Goal: Information Seeking & Learning: Learn about a topic

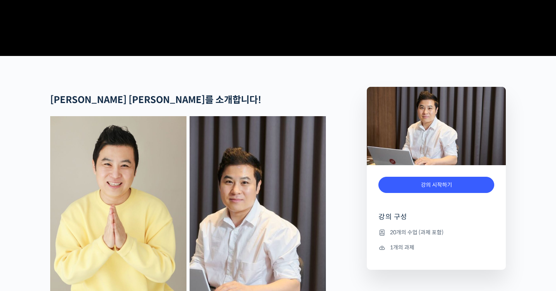
scroll to position [378, 0]
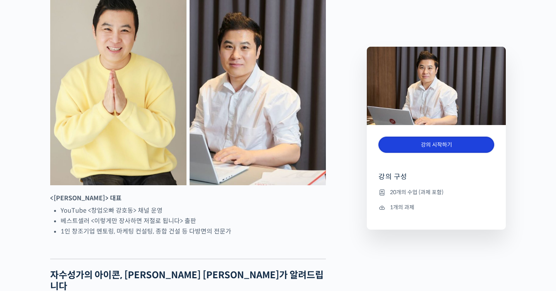
click at [408, 148] on link "강의 시작하기" at bounding box center [437, 145] width 116 height 17
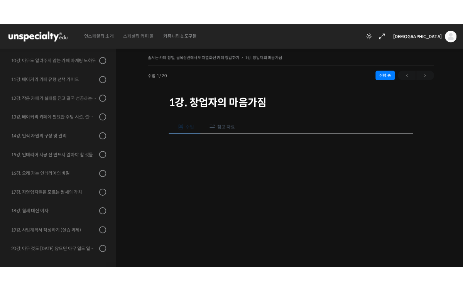
scroll to position [109, 0]
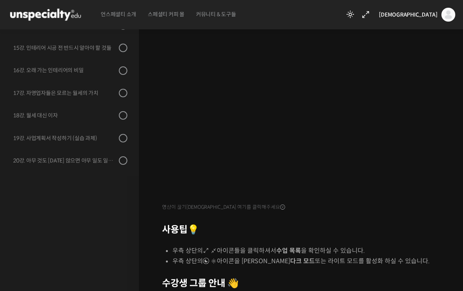
click at [368, 233] on h2 "사용팁 💡" at bounding box center [303, 229] width 282 height 11
click at [406, 242] on div "영상이 끊기[DEMOGRAPHIC_DATA] 여기를 클릭해주세요 사용팁 💡 우측 상단의 아이콘들을 클릭하셔서 수업 목록 을 확인하실 수 있습니…" at bounding box center [303, 172] width 282 height 298
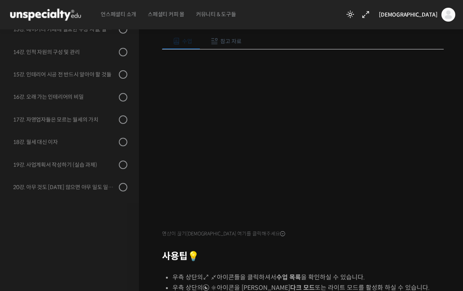
scroll to position [59, 0]
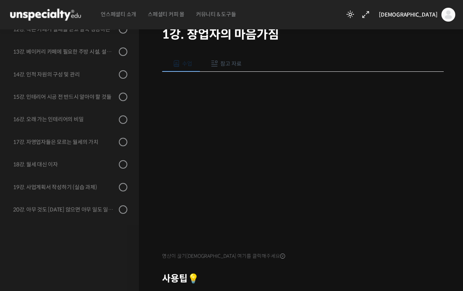
click at [231, 34] on h1 "1강. 창업자의 마음가짐" at bounding box center [303, 34] width 282 height 15
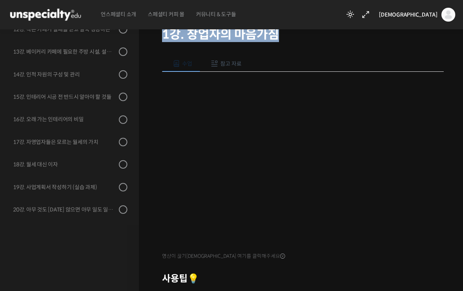
click at [231, 34] on h1 "1강. 창업자의 마음가짐" at bounding box center [303, 34] width 282 height 15
copy div "1강. 창업자의 마음가짐"
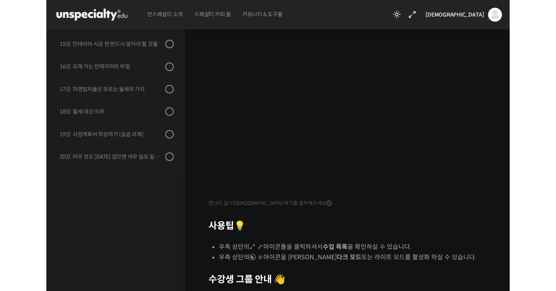
scroll to position [111, 0]
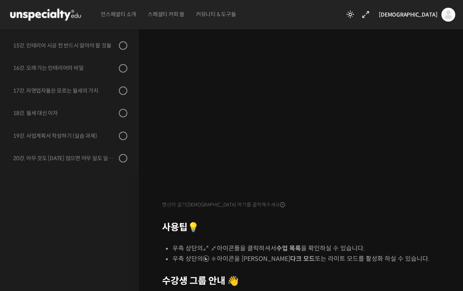
click at [394, 235] on div "영상이 끊기신다면 여기를 클릭해주세요 사용팁 💡 우측 상단의 아이콘들을 클릭하셔서 수업 목록 을 확인하실 수 있습니다. 우측 상단의 아이콘을 …" at bounding box center [303, 169] width 282 height 298
click at [396, 222] on h2 "사용팁 💡" at bounding box center [303, 227] width 282 height 11
click at [387, 233] on div "영상이 끊기신다면 여기를 클릭해주세요 사용팁 💡 우측 상단의 아이콘들을 클릭하셔서 수업 목록 을 확인하실 수 있습니다. 우측 상단의 아이콘을 …" at bounding box center [303, 169] width 282 height 298
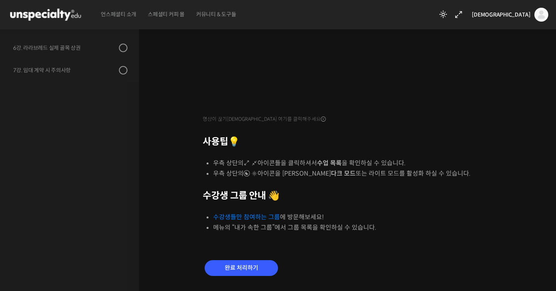
scroll to position [213, 0]
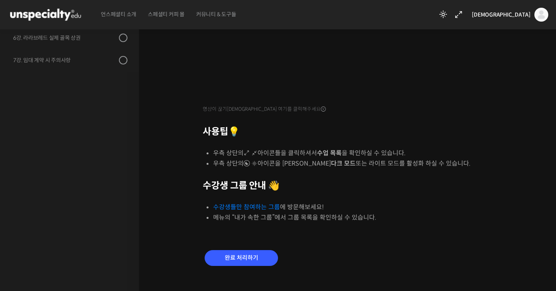
click at [260, 211] on li "수강생들만 참여하는 그룹 에 방문해보세요!" at bounding box center [354, 207] width 283 height 10
click at [260, 205] on link "수강생들만 참여하는 그룹" at bounding box center [246, 207] width 67 height 8
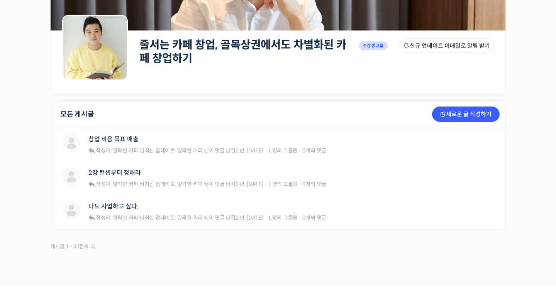
scroll to position [159, 0]
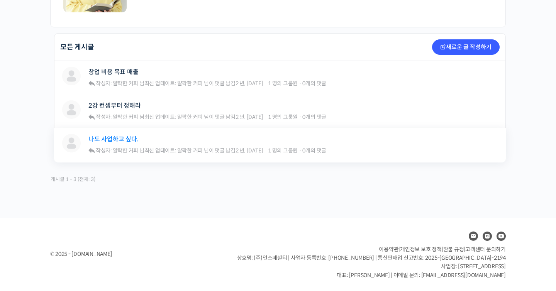
click at [131, 142] on link "나도 사업하고 싶다." at bounding box center [113, 139] width 50 height 7
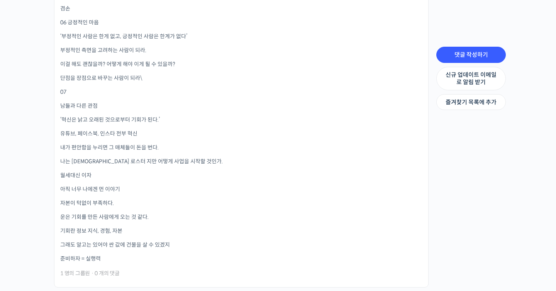
scroll to position [1100, 0]
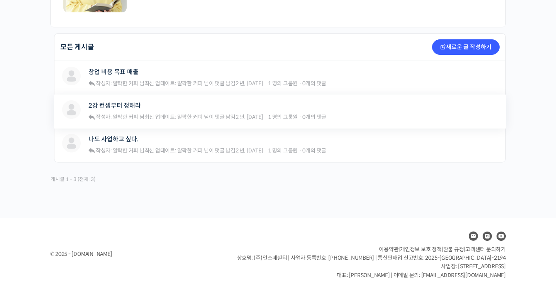
click at [117, 99] on div "얄팍한 커피 2강 컨셉부터 정해라 작성자: 얄팍한 커피 님  최신 업데이트: 얄팍한 커피 님이 댓글 남김 2 년, [DATE] 1 명의 그룹원…" at bounding box center [280, 112] width 452 height 34
click at [126, 73] on link "창업 비용 목표 매출" at bounding box center [113, 71] width 50 height 7
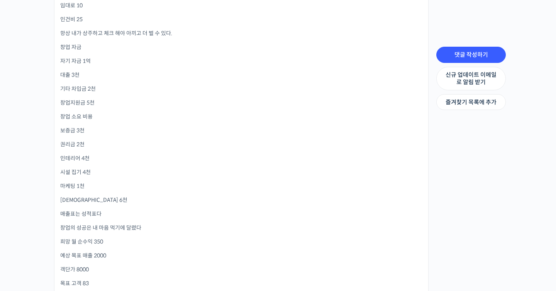
scroll to position [440, 0]
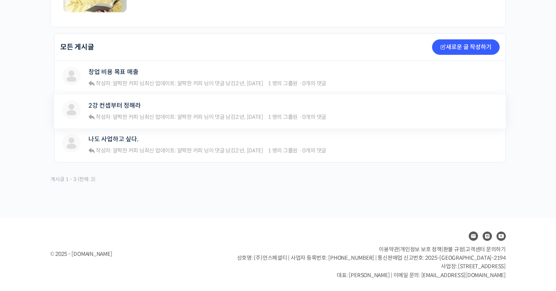
click at [119, 112] on div "2강 컨셉부터 정해라 작성자: 얄팍한 커피 님  최신 업데이트: 얄팍한 커피 님이 댓글 남김 2 년, 1 개월 전 1 명의 그룹원 · 0개의 …" at bounding box center [207, 111] width 238 height 22
click at [119, 104] on link "2강 컨셉부터 정해라" at bounding box center [114, 105] width 52 height 7
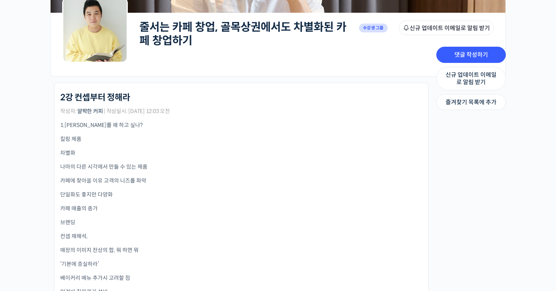
scroll to position [286, 0]
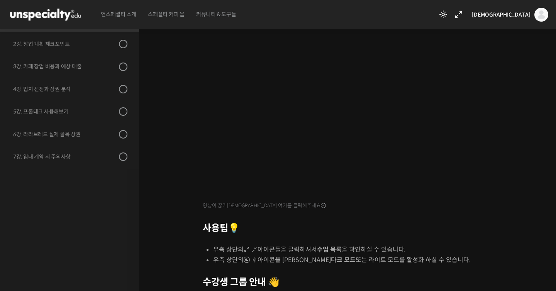
scroll to position [223, 0]
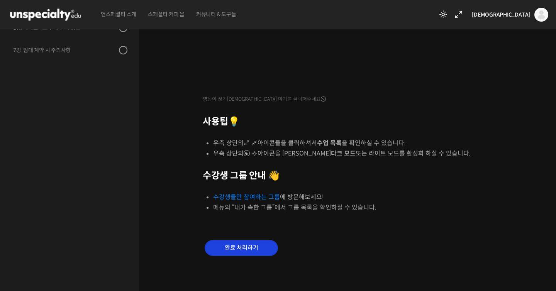
click at [245, 249] on input "완료 처리하기" at bounding box center [241, 248] width 73 height 16
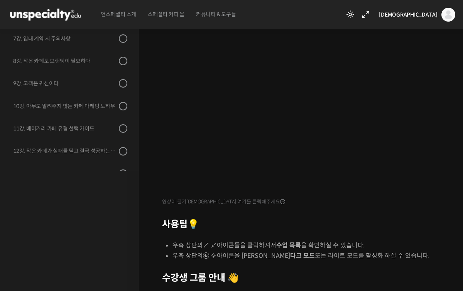
scroll to position [85, 0]
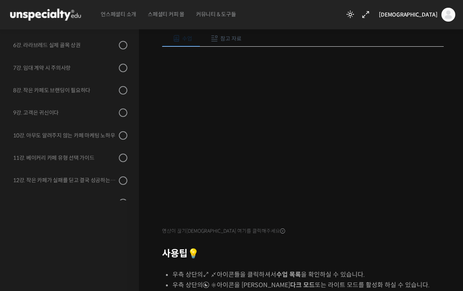
click at [378, 250] on h2 "사용팁 💡" at bounding box center [303, 253] width 282 height 11
click at [364, 270] on li "우측 상단의 아이콘들을 클릭하셔서 수업 목록 을 확인하실 수 있습니다." at bounding box center [309, 275] width 272 height 10
click at [382, 247] on div at bounding box center [303, 243] width 282 height 12
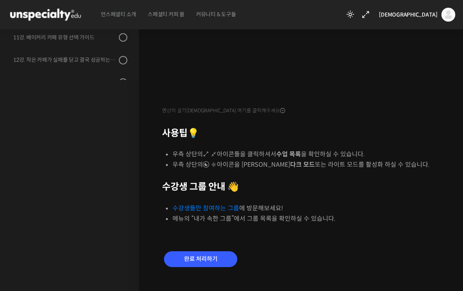
click at [225, 250] on div "완료 처리하기" at bounding box center [200, 266] width 77 height 32
click at [225, 256] on input "완료 처리하기" at bounding box center [200, 259] width 73 height 16
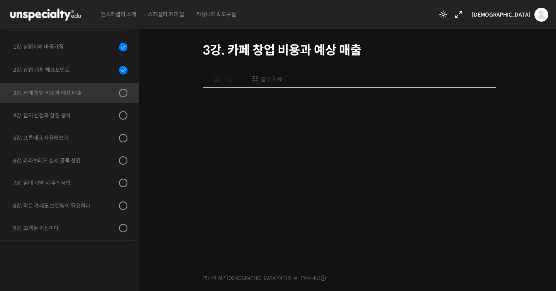
scroll to position [24, 0]
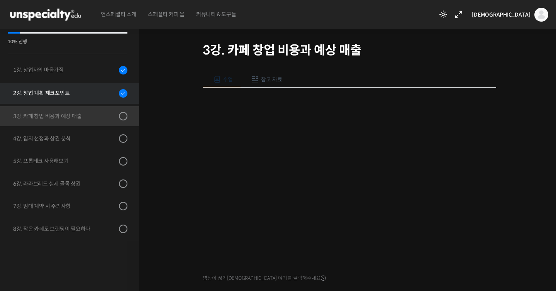
click at [102, 101] on link "2강. 창업 계획 체크포인트" at bounding box center [67, 93] width 143 height 21
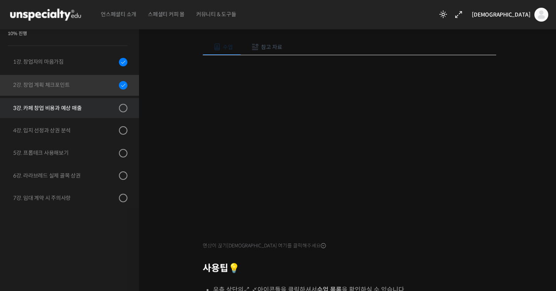
click at [79, 110] on div "3강. 카페 창업 비용과 예상 매출" at bounding box center [65, 108] width 104 height 8
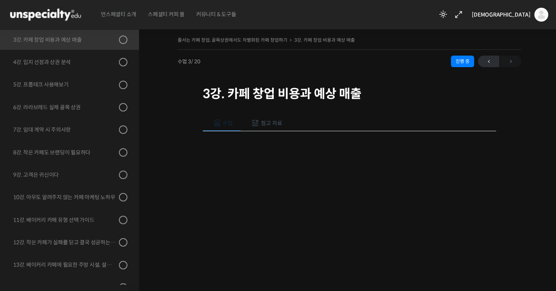
scroll to position [99, 0]
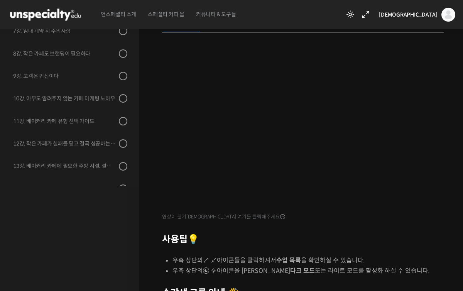
click at [353, 228] on div at bounding box center [303, 228] width 282 height 12
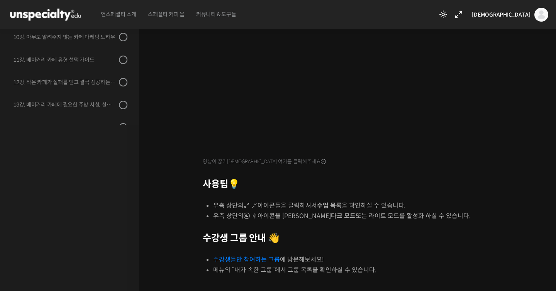
scroll to position [184, 0]
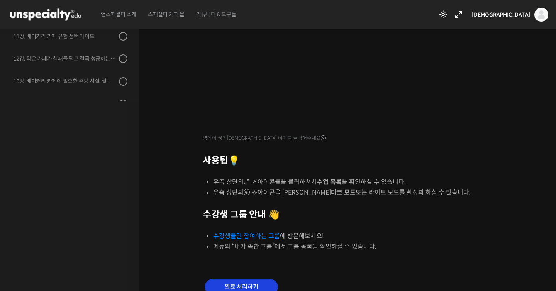
click at [262, 288] on input "완료 처리하기" at bounding box center [241, 287] width 73 height 16
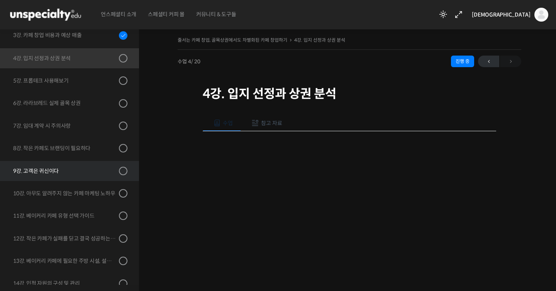
scroll to position [143, 0]
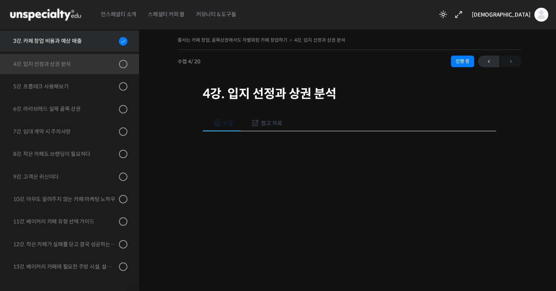
click at [89, 51] on link "3강. 카페 창업 비용과 예상 매출" at bounding box center [67, 41] width 143 height 21
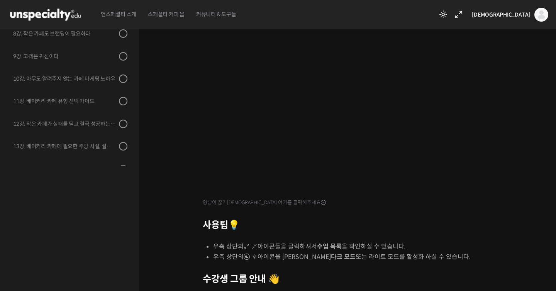
scroll to position [195, 0]
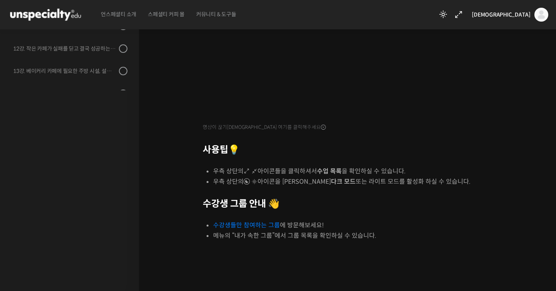
click at [239, 225] on link "수강생들만 참여하는 그룹" at bounding box center [246, 225] width 67 height 8
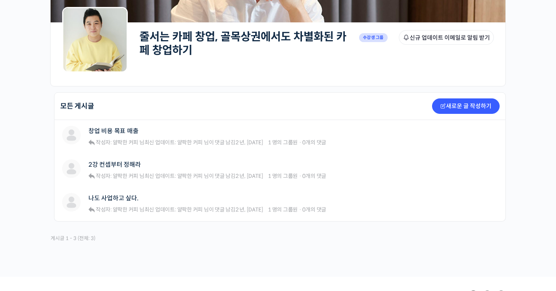
scroll to position [73, 0]
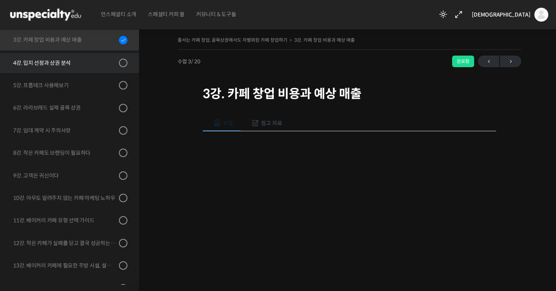
click at [98, 67] on link "4강. 입지 선정과 상권 분석" at bounding box center [67, 63] width 143 height 20
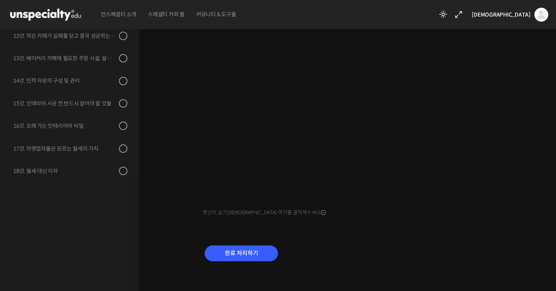
scroll to position [109, 0]
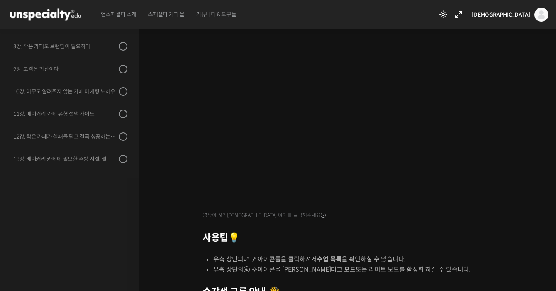
scroll to position [195, 0]
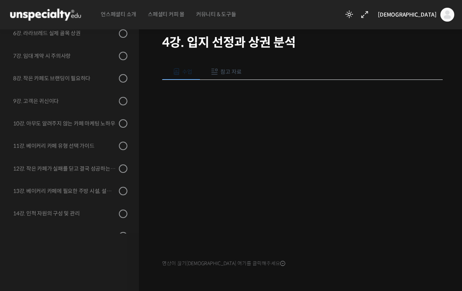
scroll to position [21, 0]
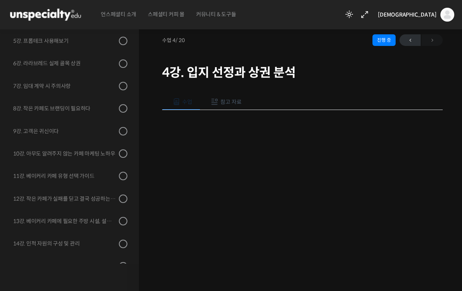
click at [178, 70] on h1 "4강. 입지 선정과 상권 분석" at bounding box center [302, 72] width 281 height 15
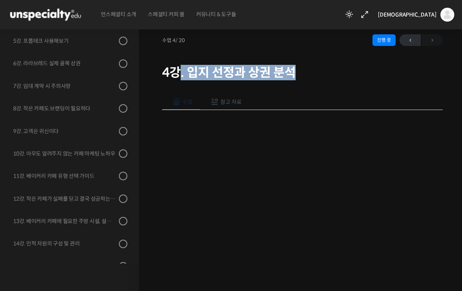
drag, startPoint x: 178, startPoint y: 70, endPoint x: 372, endPoint y: 70, distance: 194.3
click at [372, 70] on h1 "4강. 입지 선정과 상권 분석" at bounding box center [302, 72] width 281 height 15
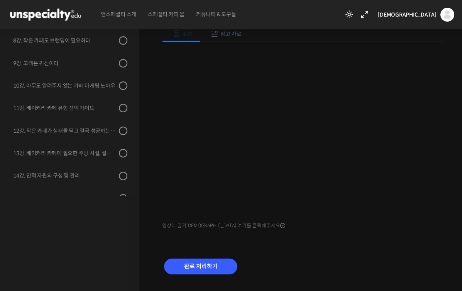
scroll to position [87, 0]
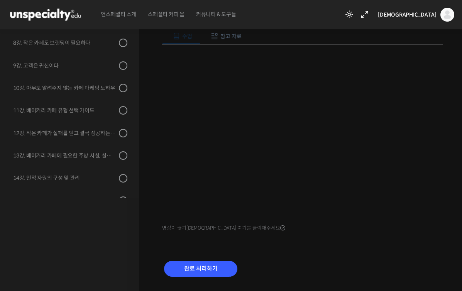
click at [341, 278] on div "완료 처리하기" at bounding box center [302, 275] width 281 height 44
click at [221, 264] on input "완료 처리하기" at bounding box center [200, 269] width 73 height 16
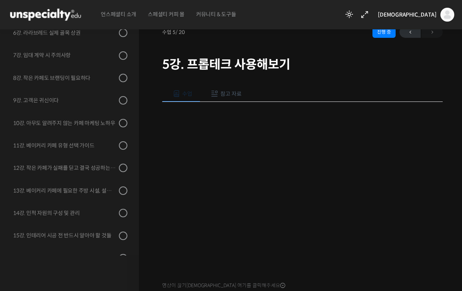
scroll to position [59, 0]
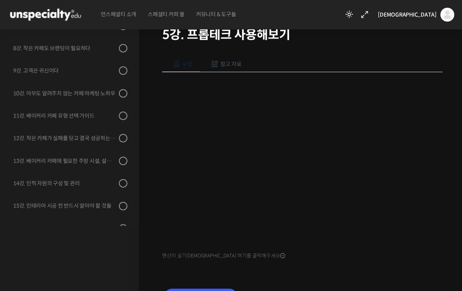
click at [389, 257] on div "영상이 끊기[DEMOGRAPHIC_DATA] 여기를 클릭해주세요" at bounding box center [302, 166] width 281 height 189
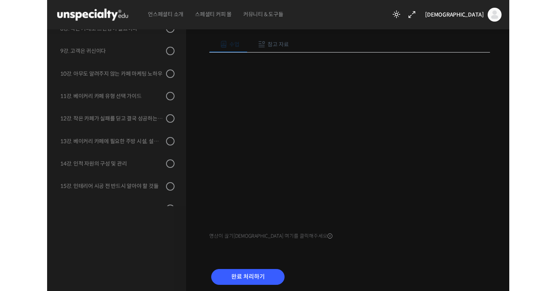
scroll to position [71, 0]
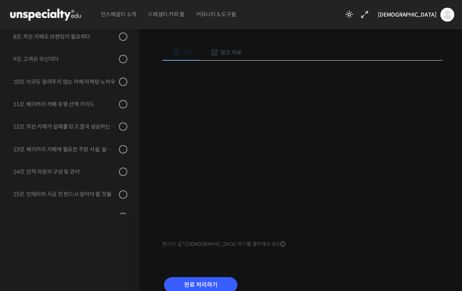
click at [347, 265] on div "수업 참고 자료 영상이 끊기[DEMOGRAPHIC_DATA]를 클릭해주세요 PPT 수업 자료 (클릭하시면 새 창에서 열립니다) 완료 처리하기" at bounding box center [302, 173] width 281 height 280
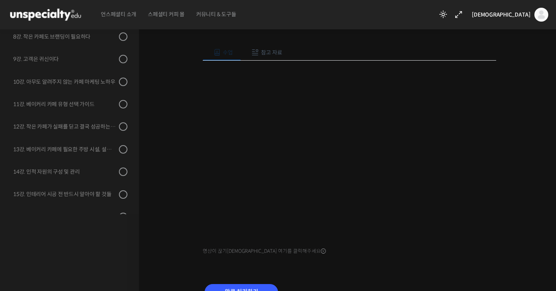
click at [462, 92] on div "줄서는 카페 창업, 골목상권에서도 차별화된 카페 창업하기 5강. 프롭테크 사용해보기 진행 중 수업 5 / 20 진행 중 ← 이전 5강. 프롭테…" at bounding box center [350, 142] width 344 height 356
